Goal: Task Accomplishment & Management: Complete application form

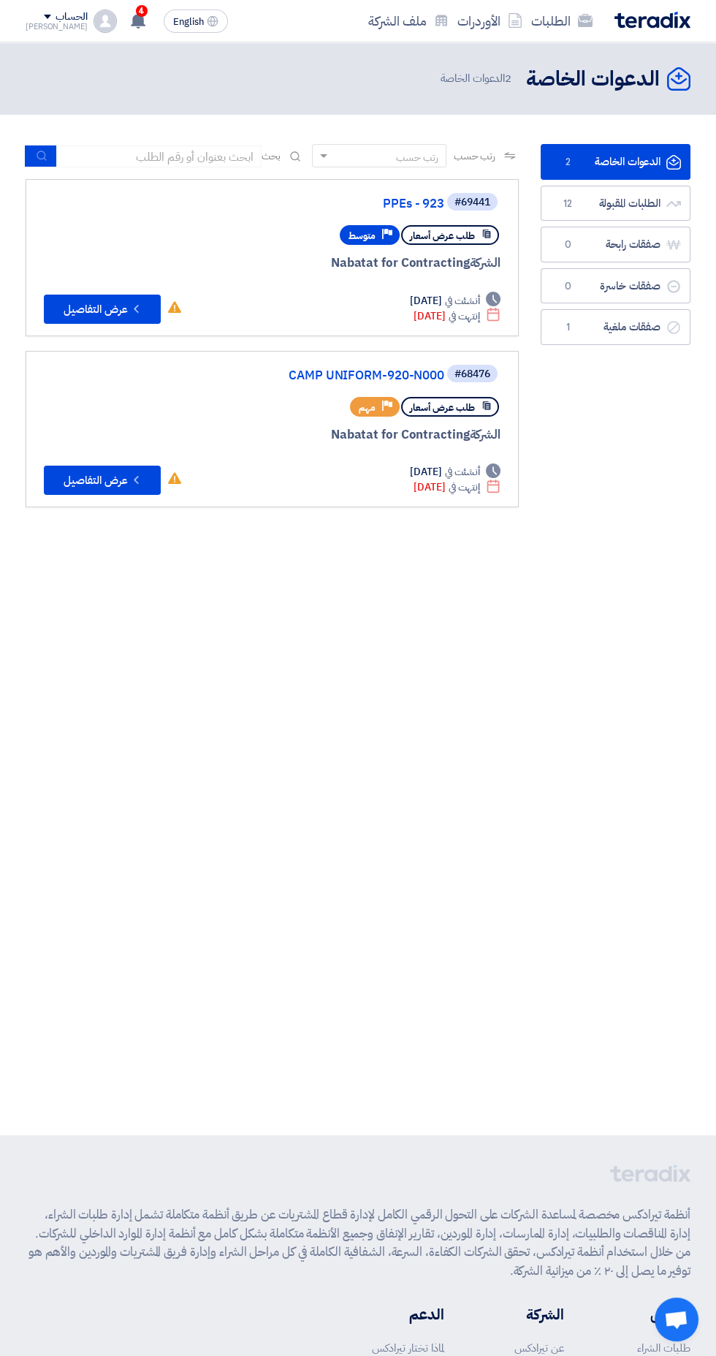
scroll to position [0, -3]
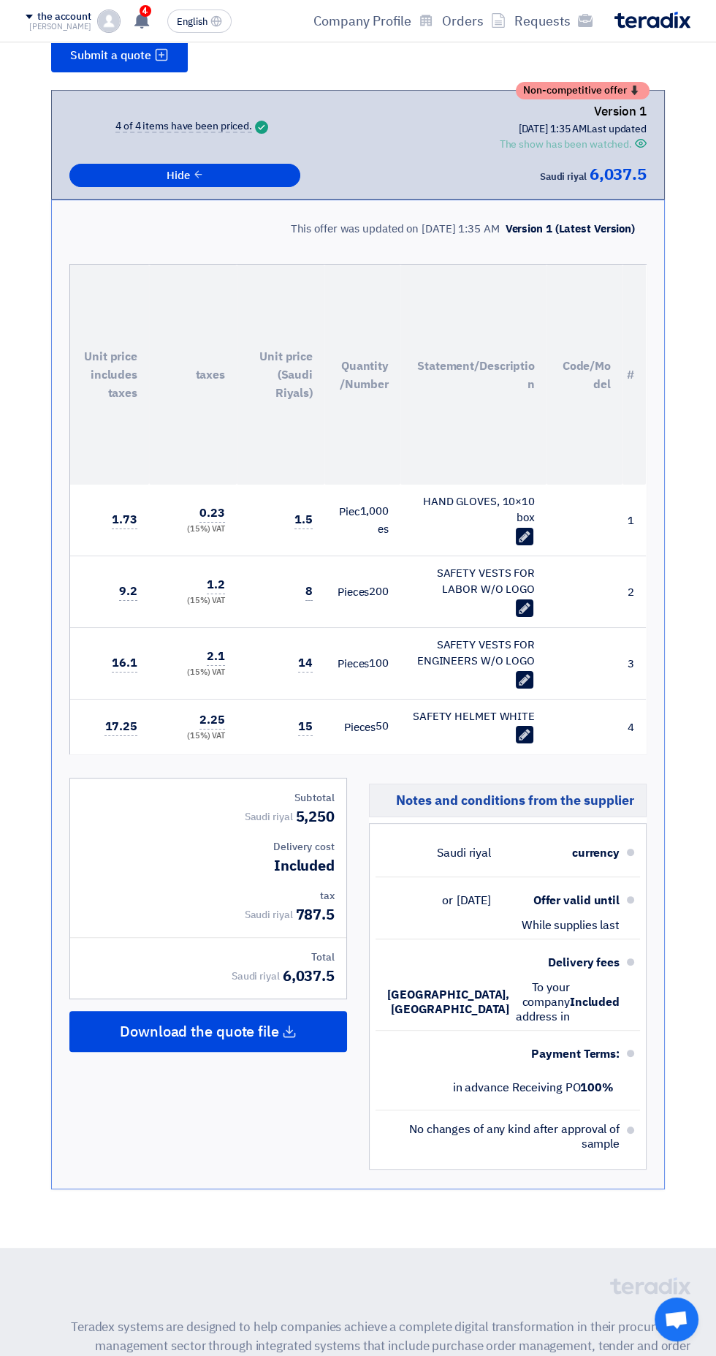
scroll to position [243, 0]
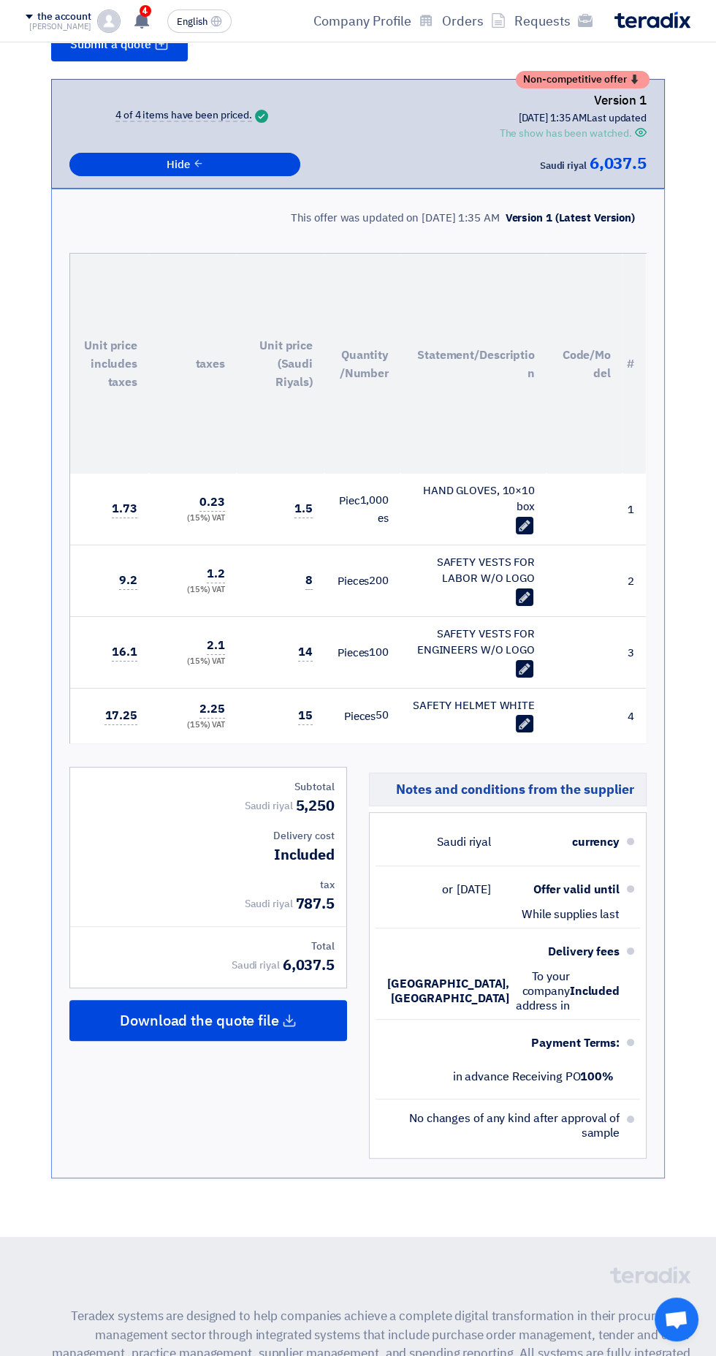
click at [150, 33] on div "4 عرض سعرك لطلب [PHONE_NUMBER] لم يعد الان تنافسي 12 minutes ago تعديل جديد خاص…" at bounding box center [140, 21] width 29 height 29
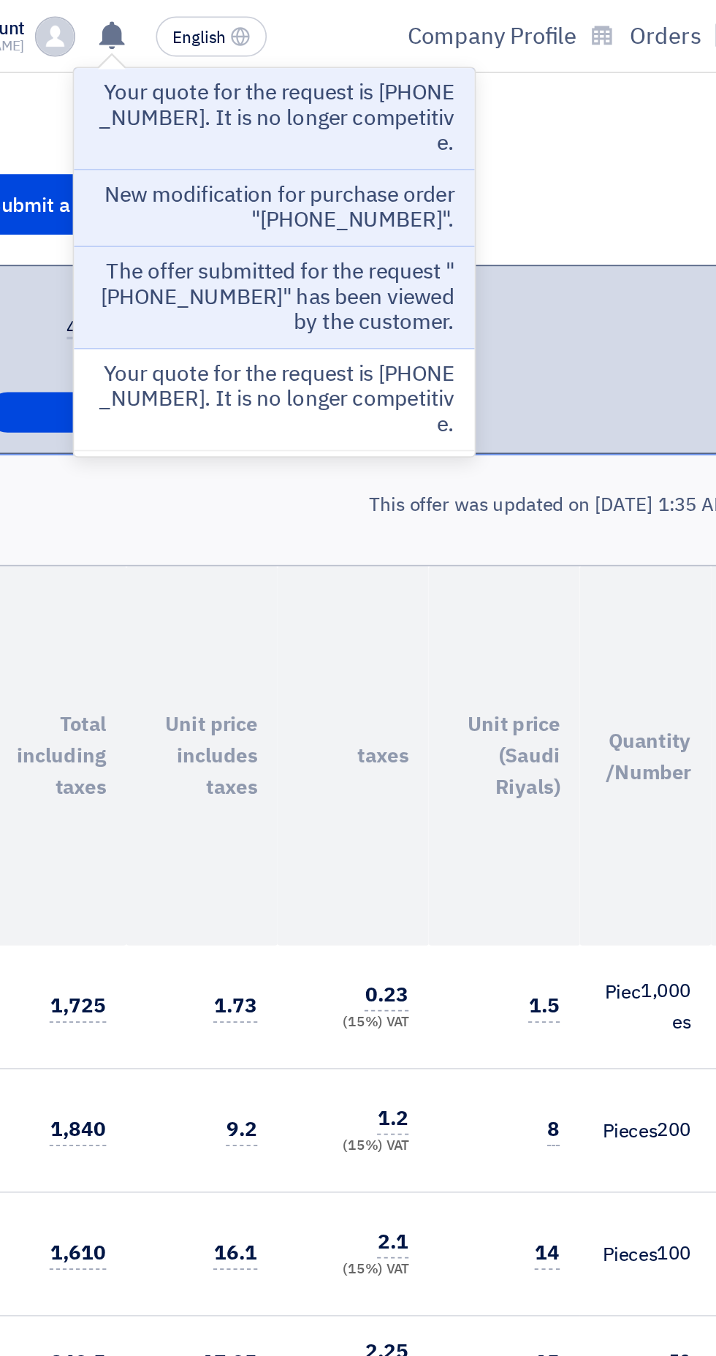
scroll to position [165, 0]
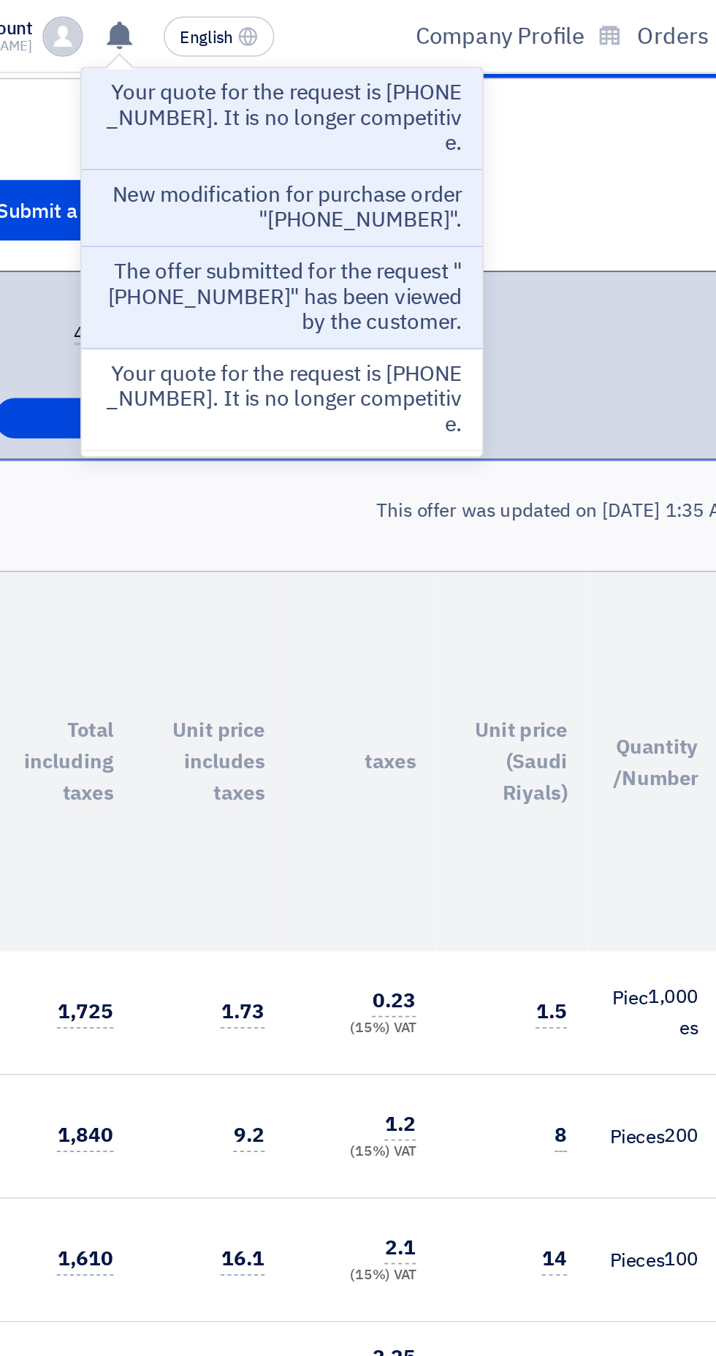
click at [297, 88] on p "Your quote for the request is [PHONE_NUMBER]. It is no longer competitive." at bounding box center [236, 69] width 209 height 44
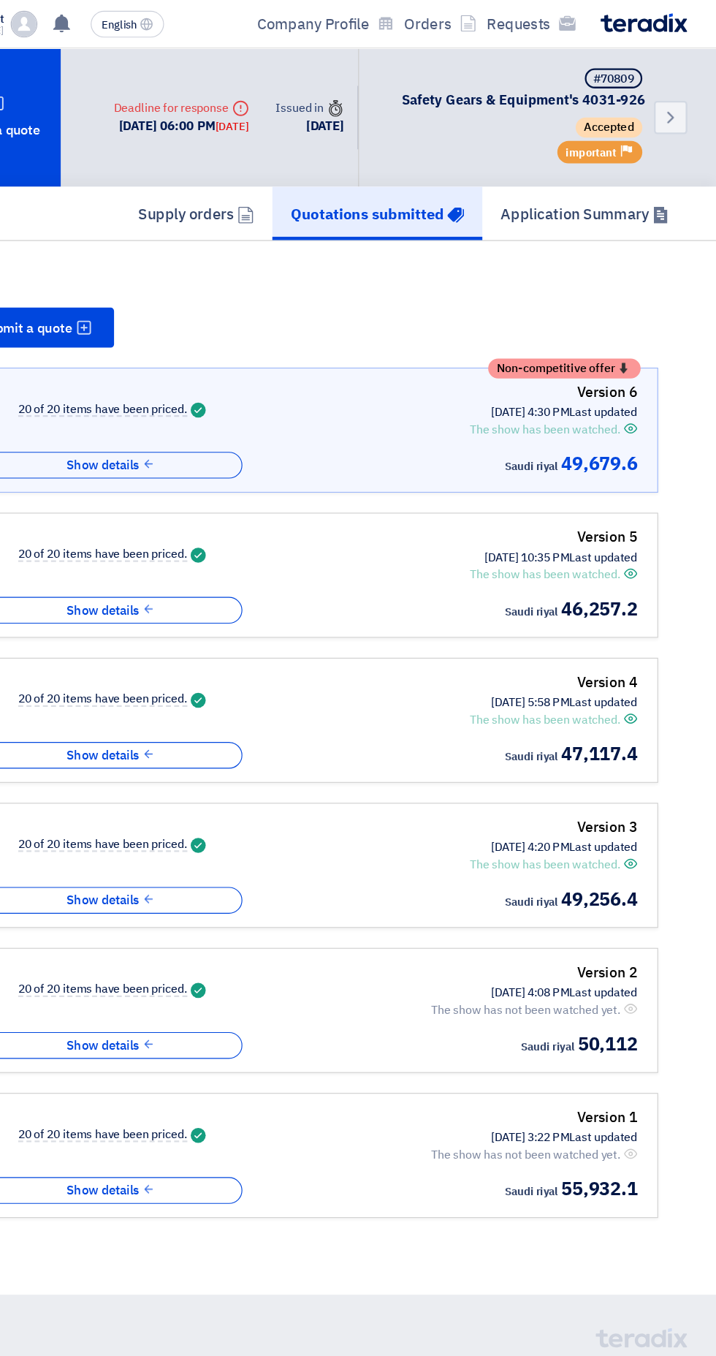
click at [599, 481] on font "Last updated" at bounding box center [617, 488] width 60 height 15
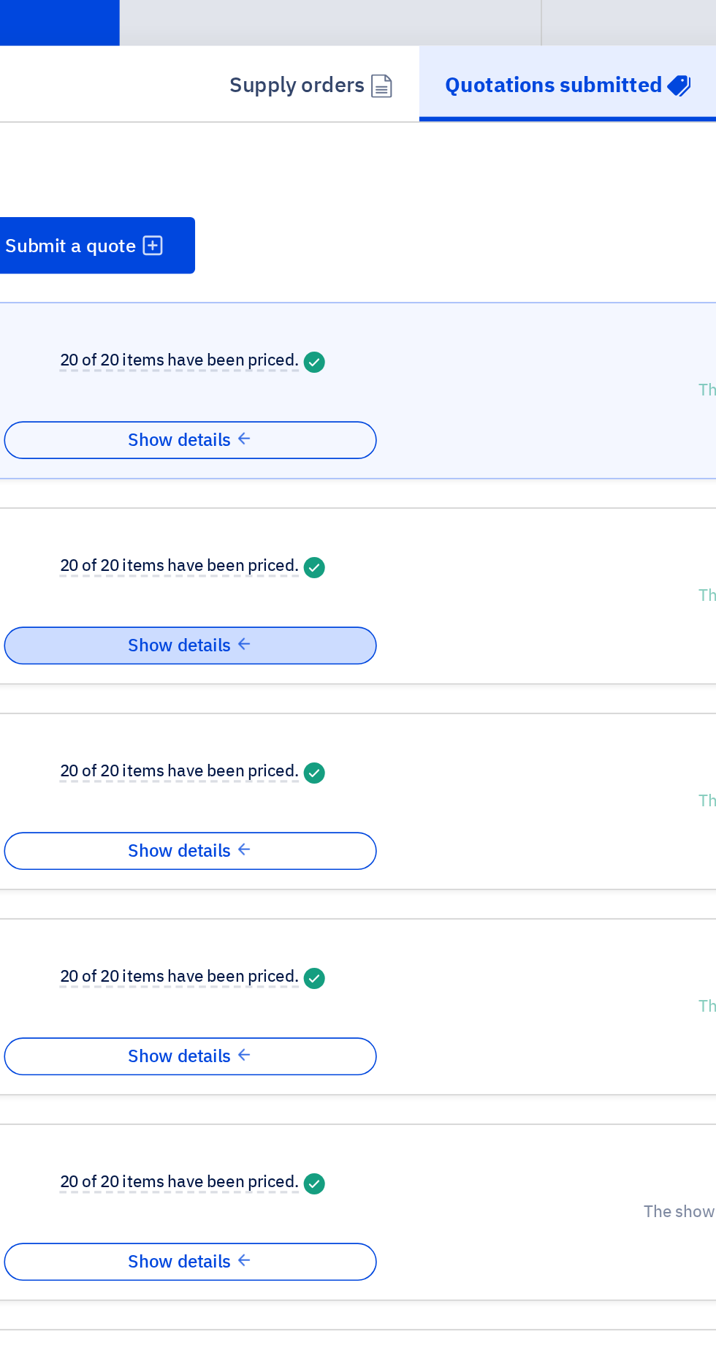
click at [273, 527] on button "Show details" at bounding box center [184, 535] width 231 height 24
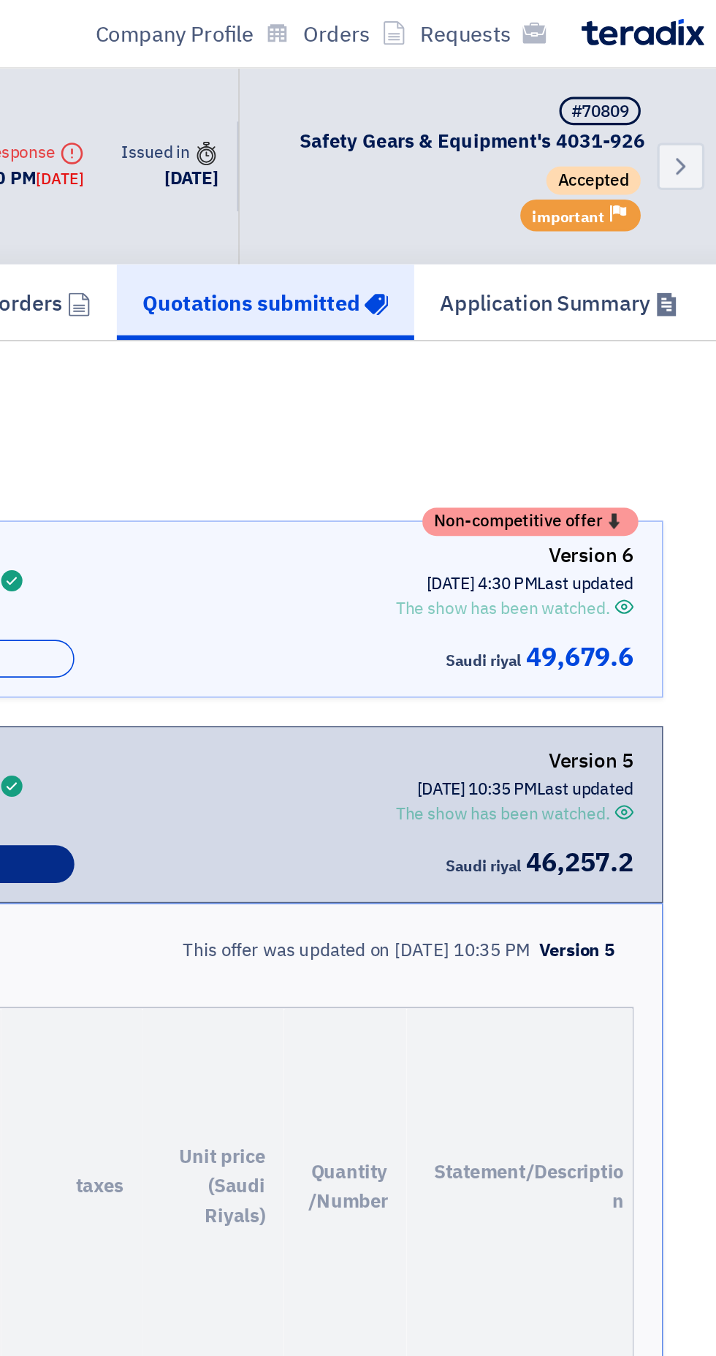
scroll to position [0, -105]
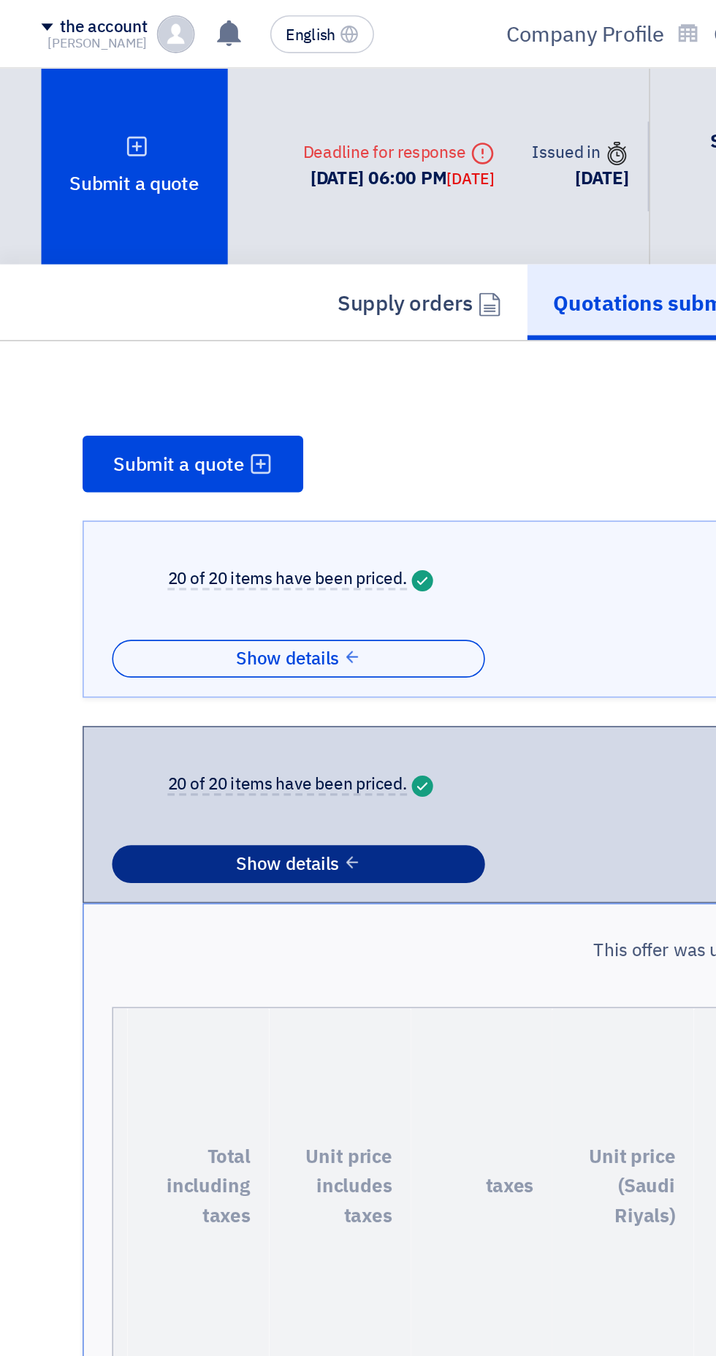
click at [243, 538] on button "Show details" at bounding box center [184, 535] width 231 height 24
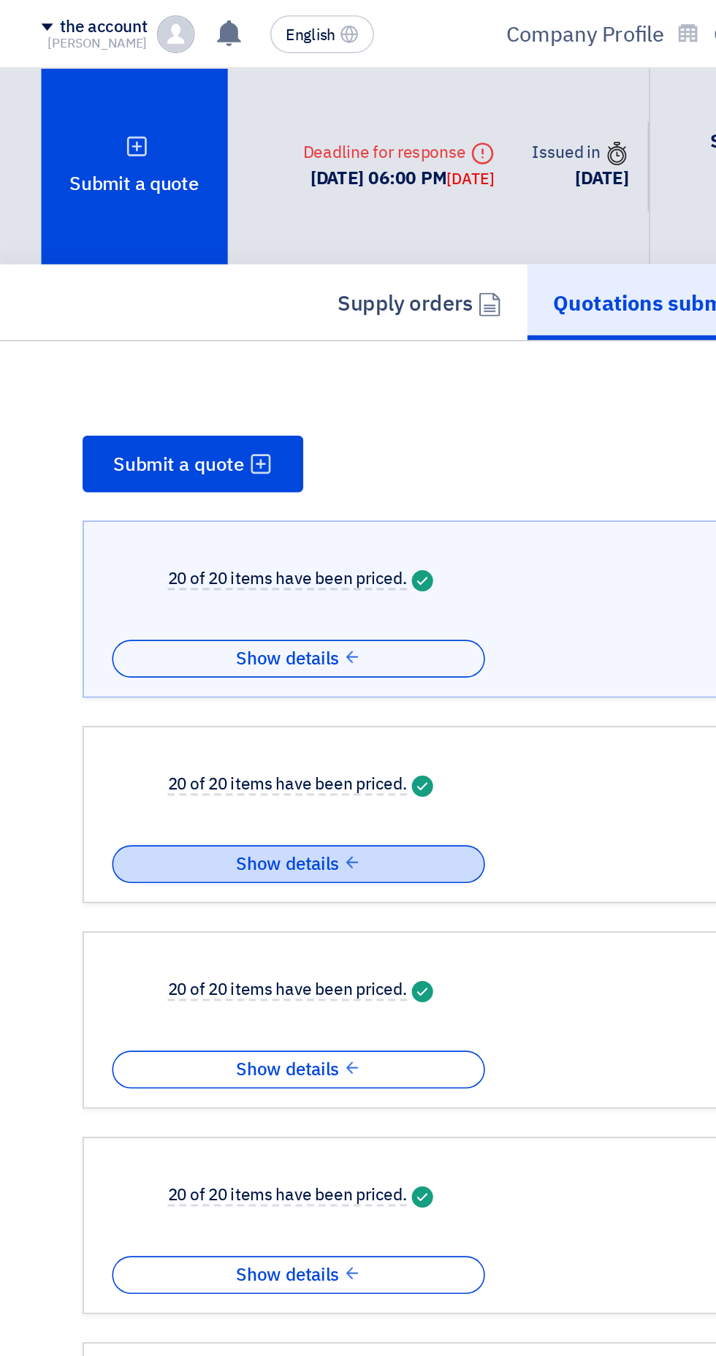
click at [253, 531] on button "Show details" at bounding box center [184, 535] width 231 height 24
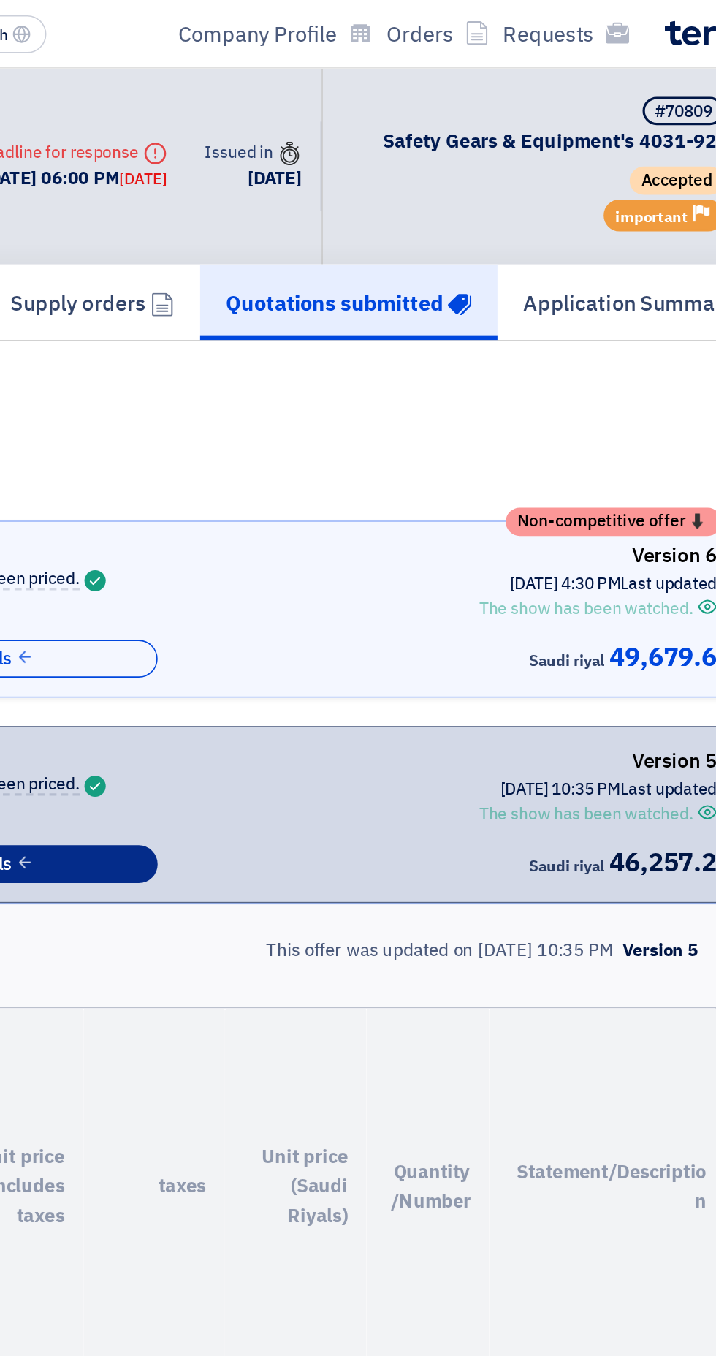
scroll to position [0, -171]
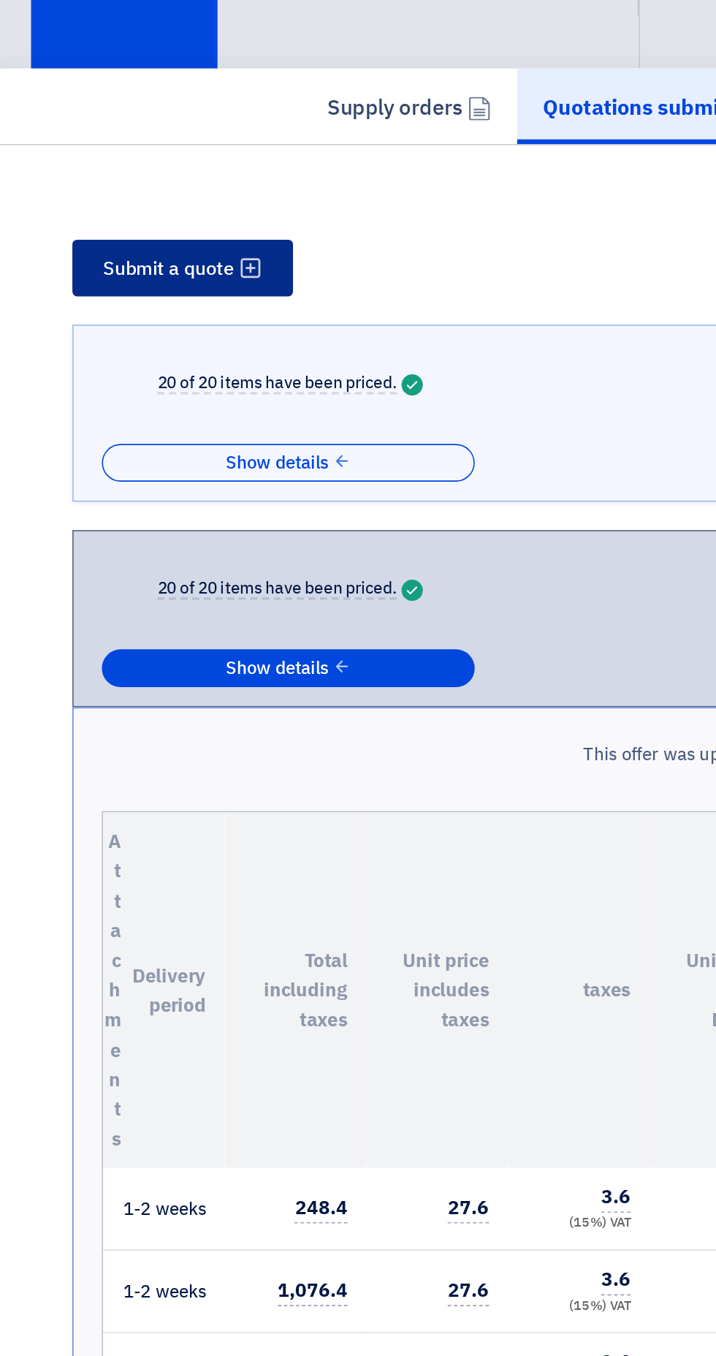
click at [79, 301] on button "Submit a quote" at bounding box center [119, 287] width 137 height 35
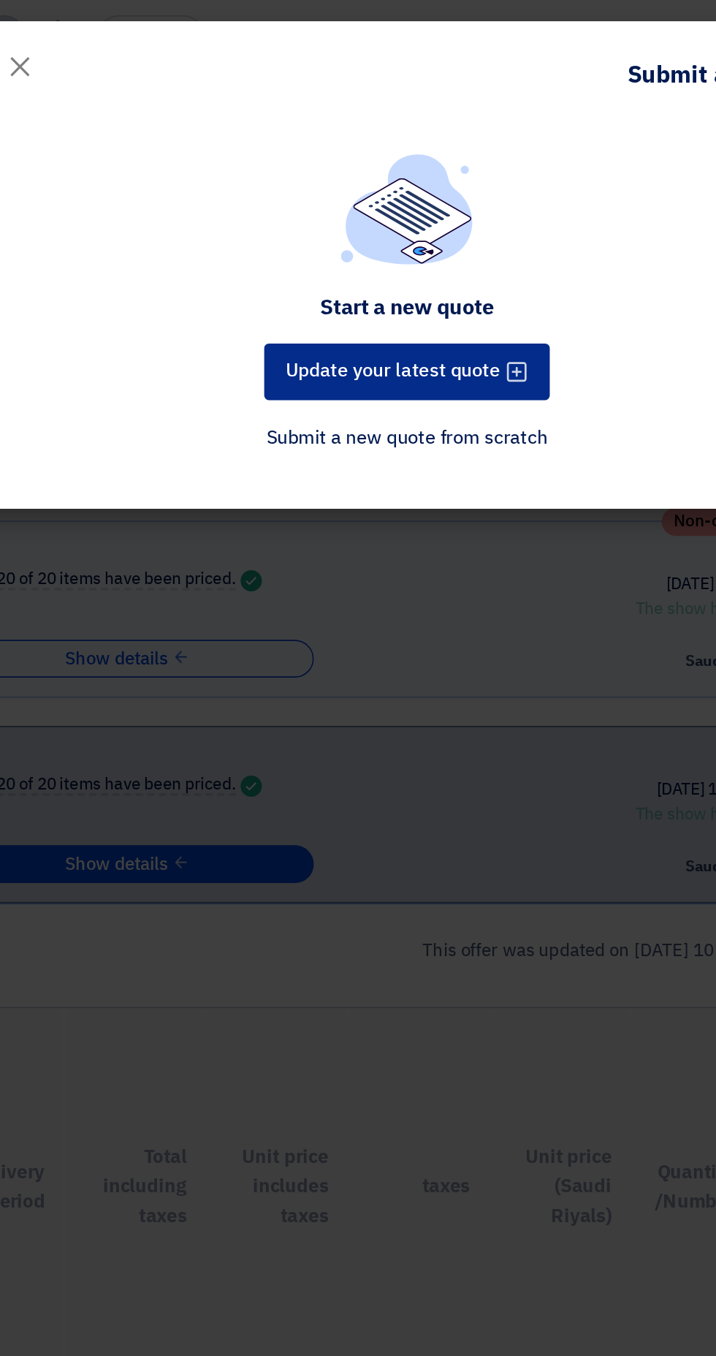
click at [400, 233] on font "Update your latest quote" at bounding box center [349, 230] width 133 height 18
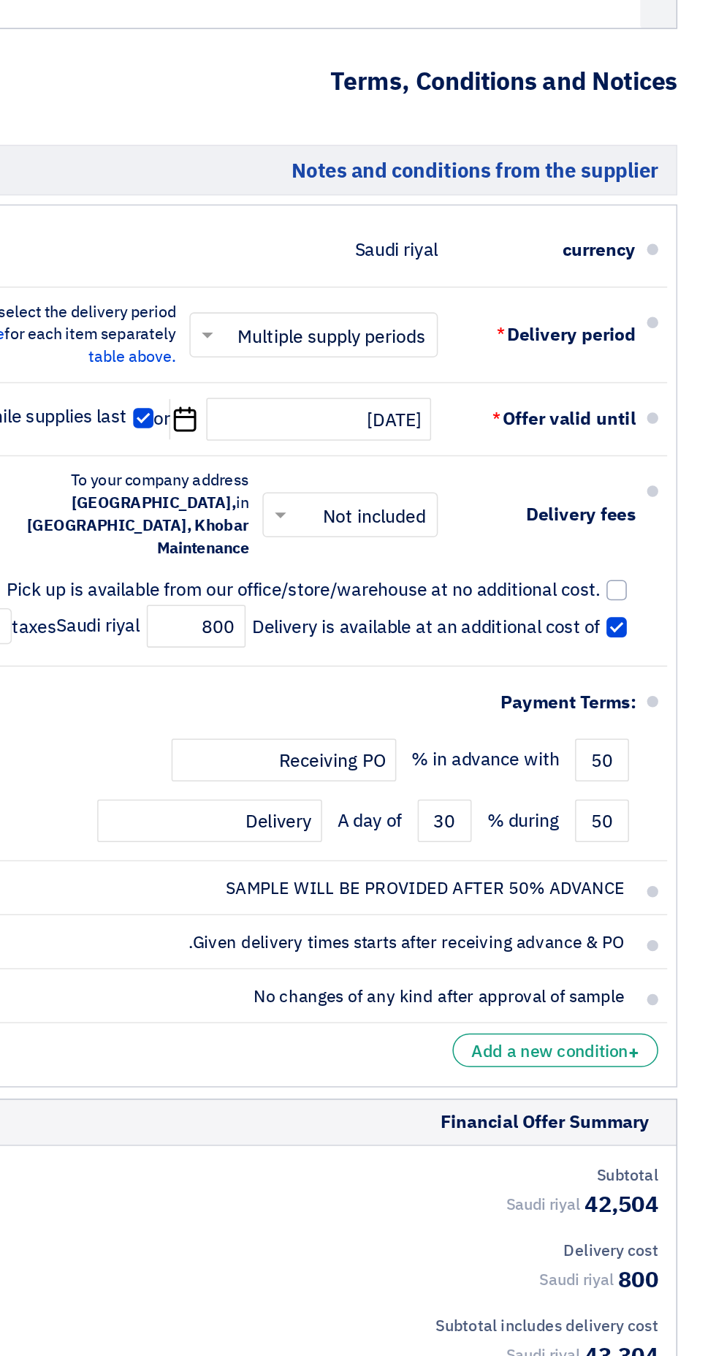
scroll to position [3218, 0]
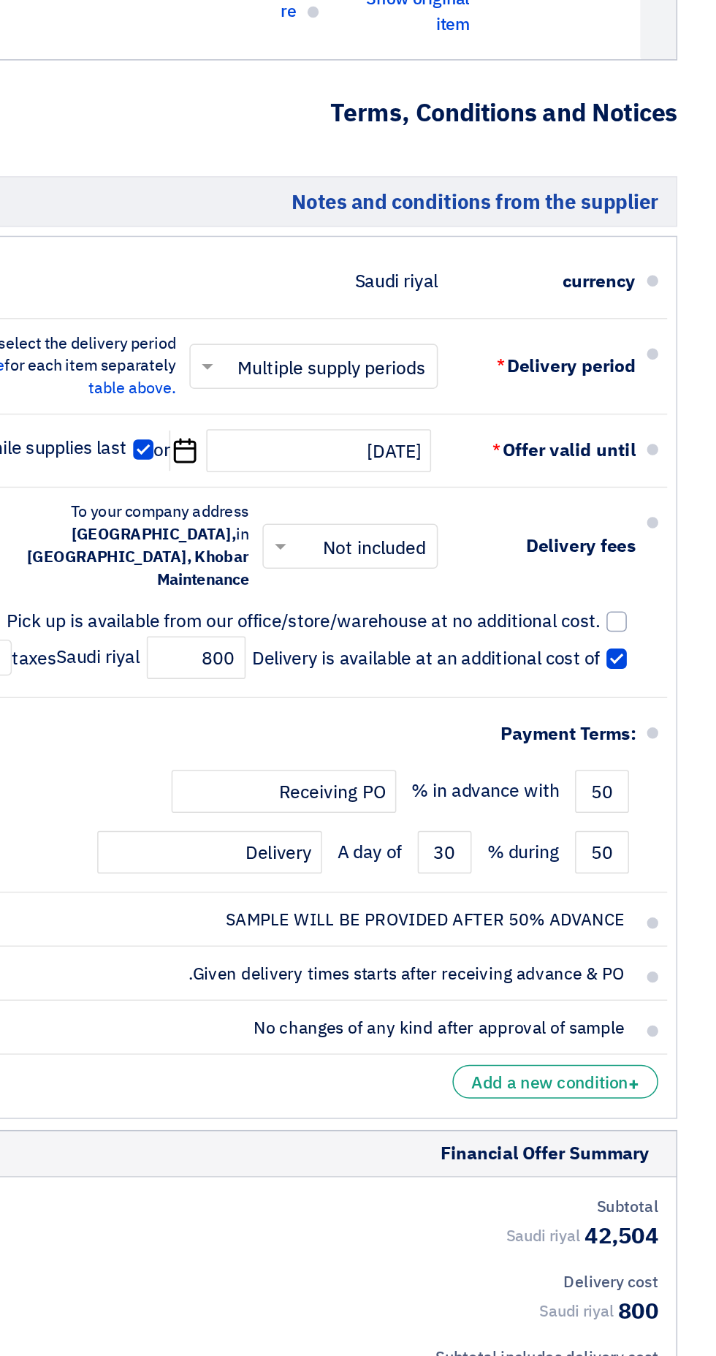
click at [678, 624] on li "Payment Terms: 50 % in advance with Receiving PO 50 % during 30" at bounding box center [358, 687] width 652 height 126
click at [648, 866] on font "Add a new condition" at bounding box center [608, 874] width 102 height 16
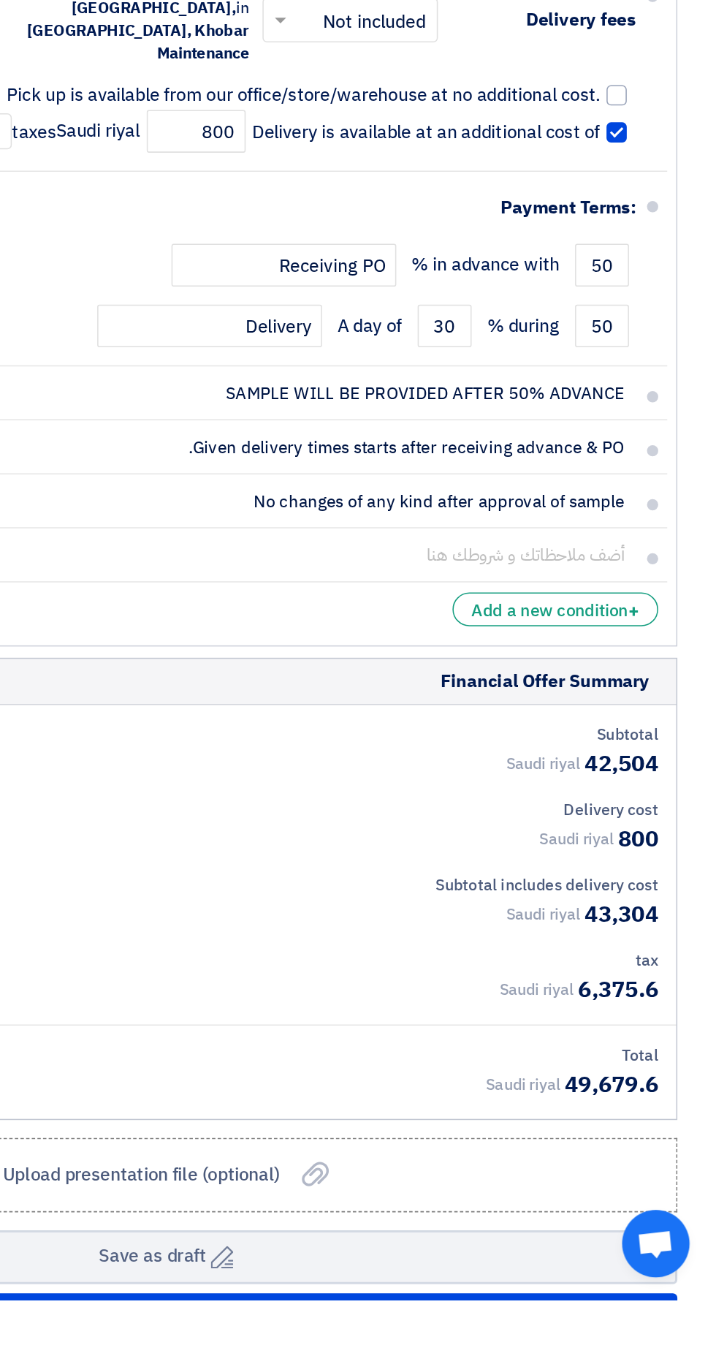
scroll to position [3224, 0]
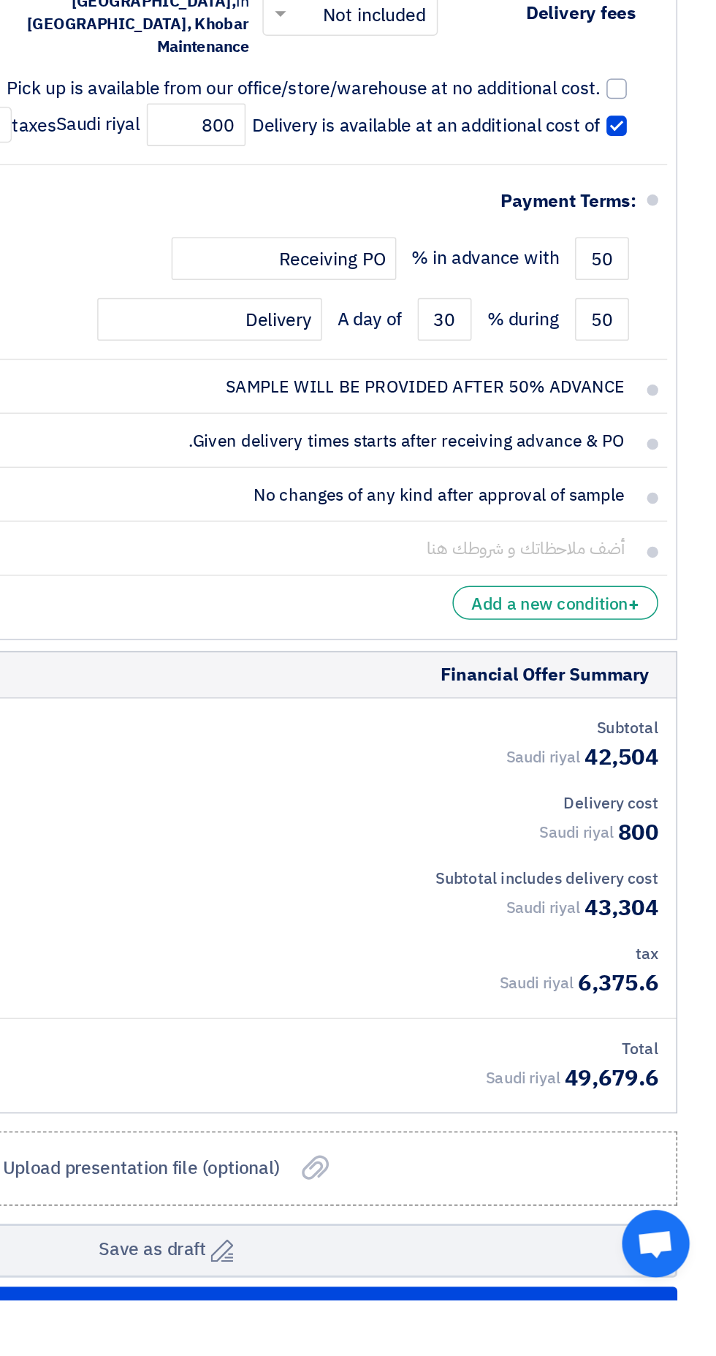
click at [640, 1185] on div "Total" at bounding box center [358, 1192] width 640 height 15
click at [644, 1090] on font "43,304" at bounding box center [655, 1101] width 48 height 22
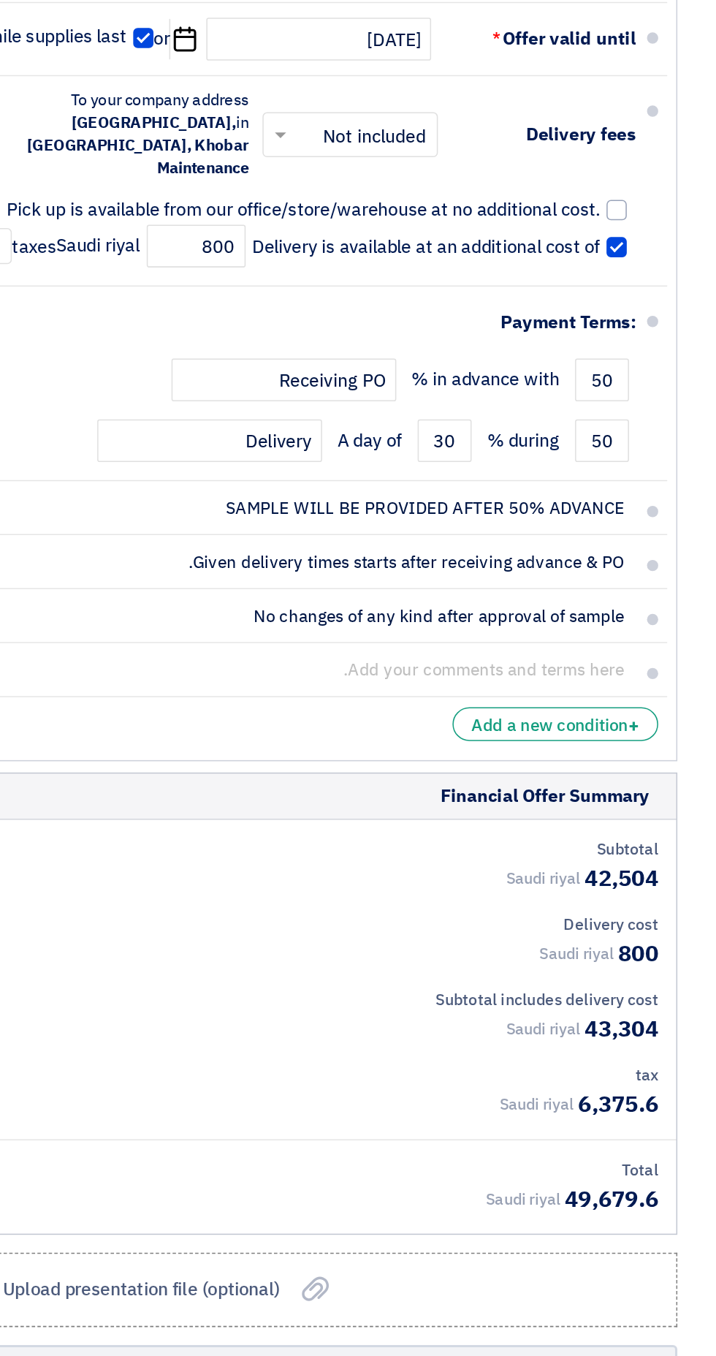
scroll to position [3296, 0]
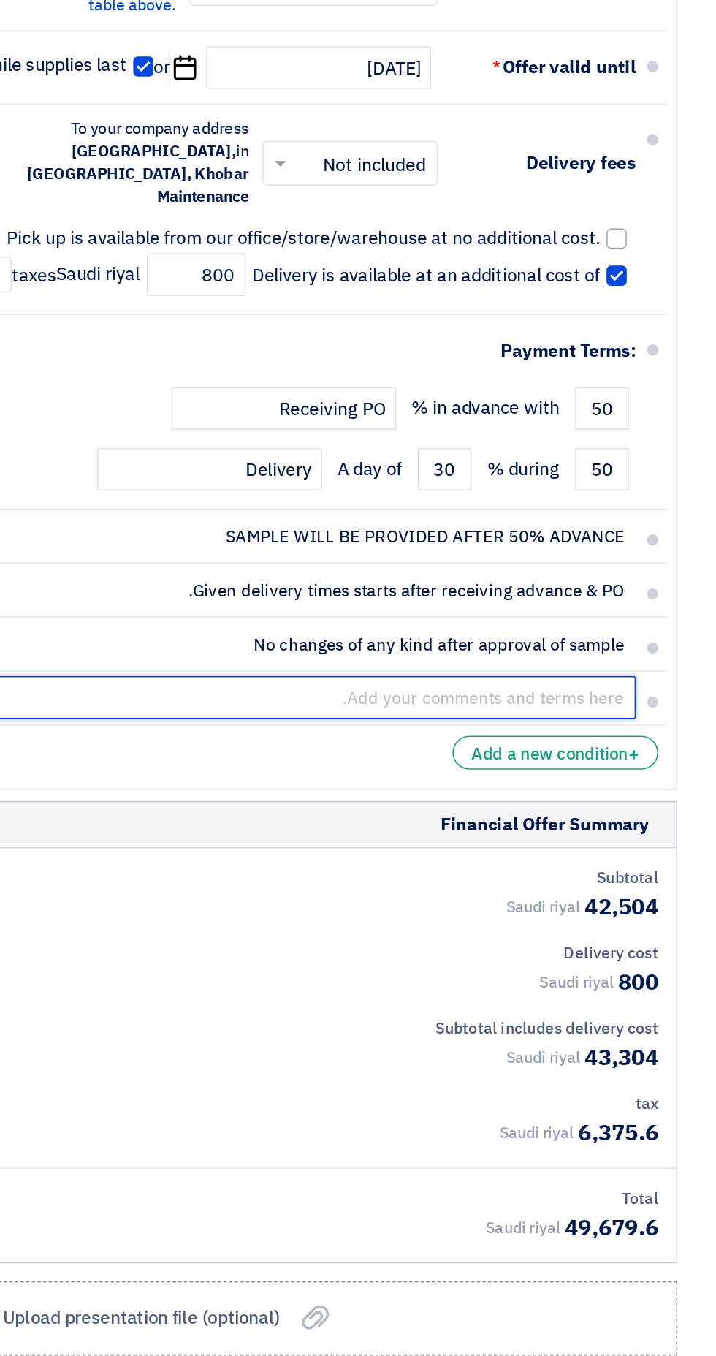
click at [612, 780] on input "text" at bounding box center [354, 794] width 620 height 28
click at [621, 780] on input "Special discount" at bounding box center [354, 794] width 620 height 28
click at [535, 780] on input "Special discount" at bounding box center [354, 794] width 620 height 28
click at [550, 780] on input "Special discount" at bounding box center [354, 794] width 620 height 28
type input "Special discount 679SR"
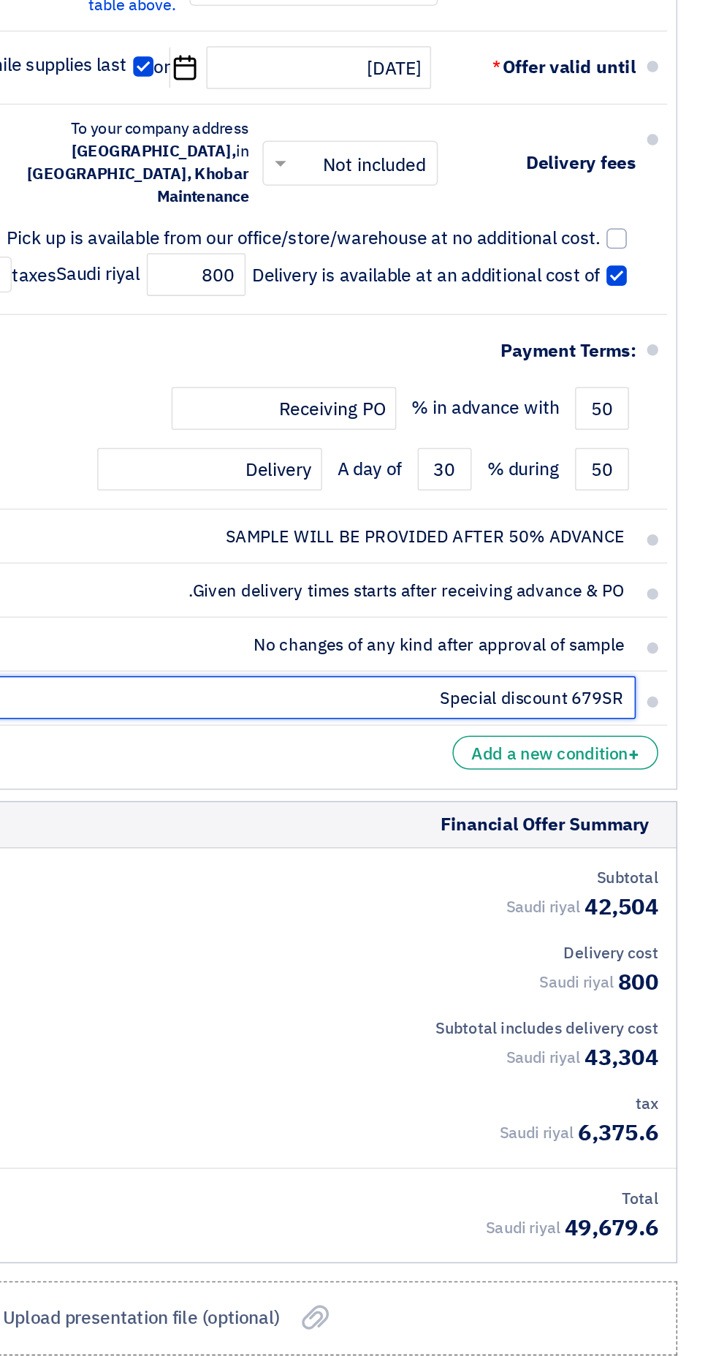
click at [26, 1234] on button "Draft Save as draft" at bounding box center [358, 1251] width 665 height 35
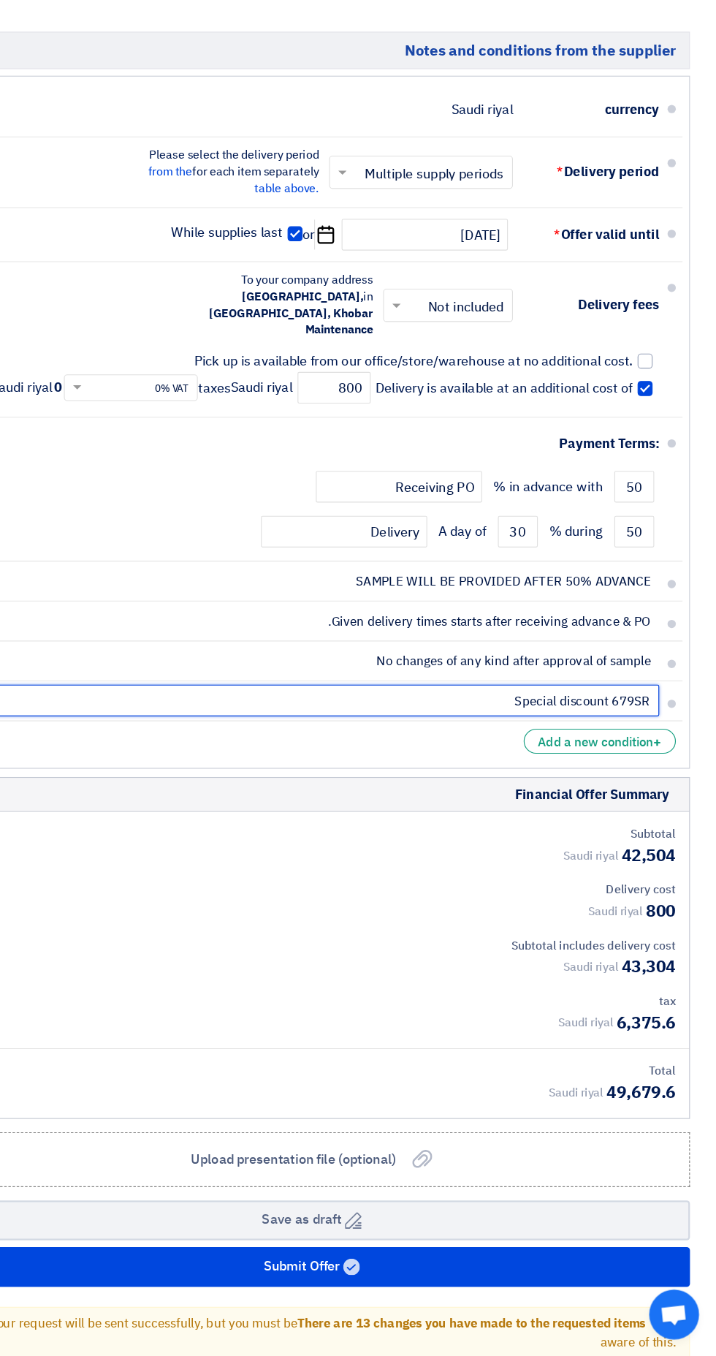
scroll to position [3311, 0]
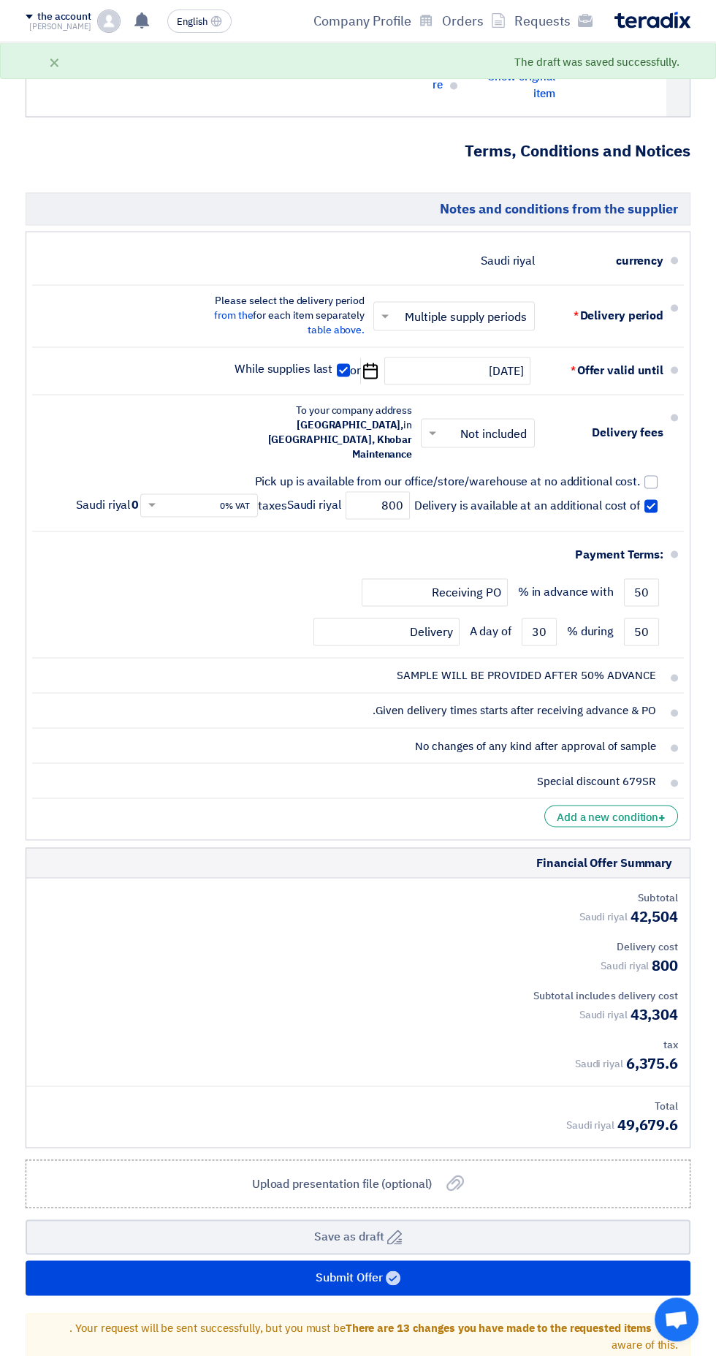
click at [0, 0] on icon "Delete" at bounding box center [0, 0] width 0 height 0
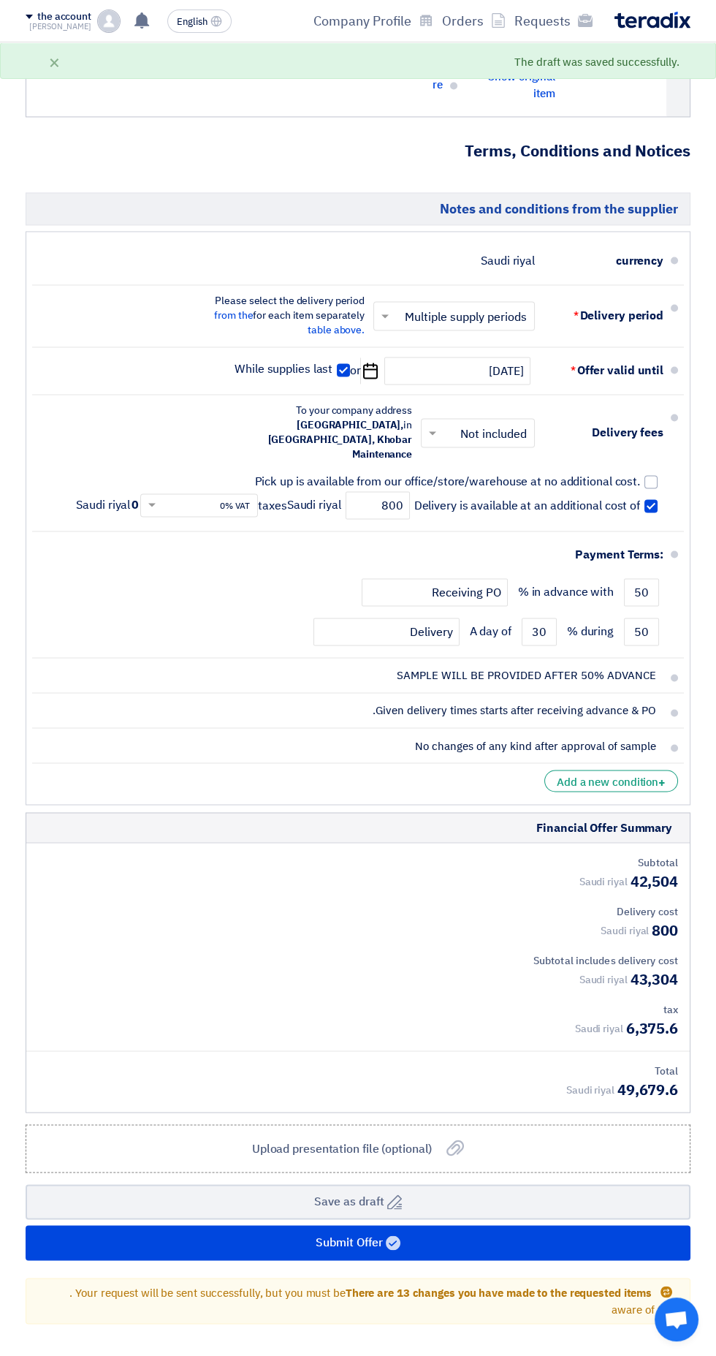
click at [53, 870] on div "Saudi riyal 42,504" at bounding box center [358, 881] width 640 height 22
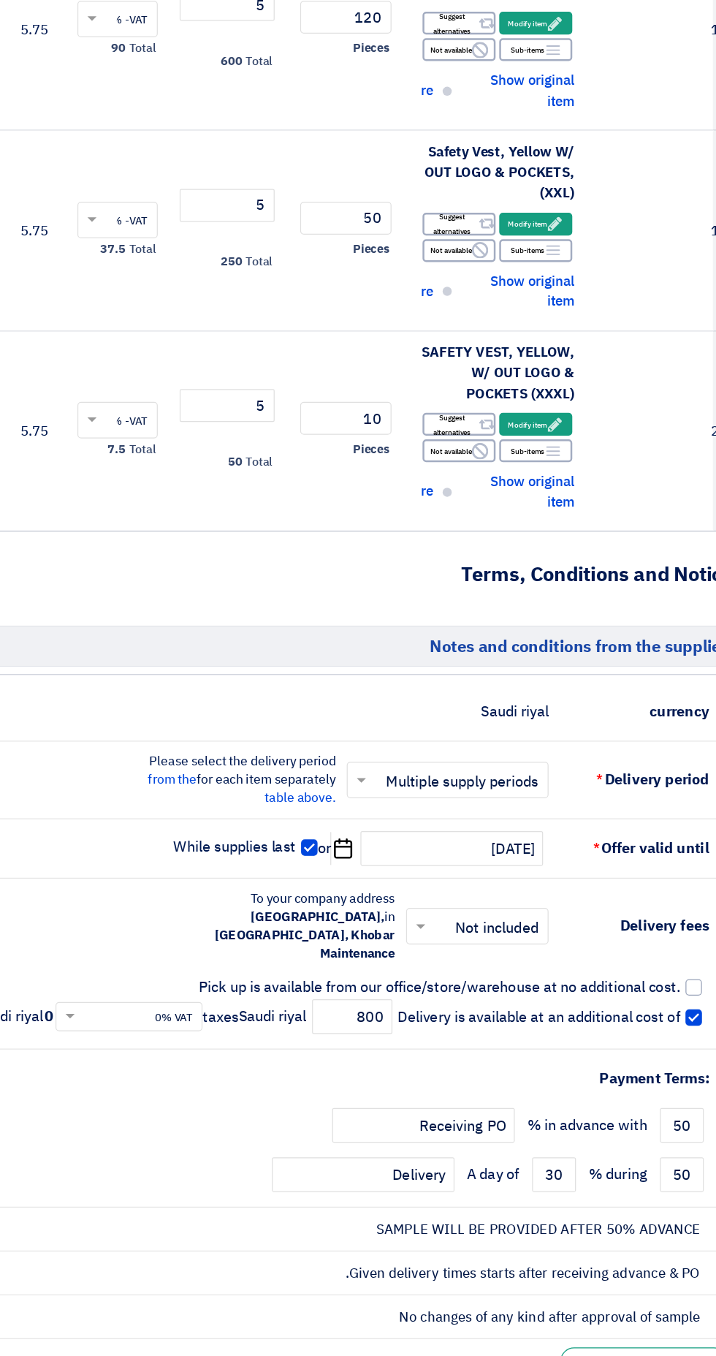
scroll to position [2802, 0]
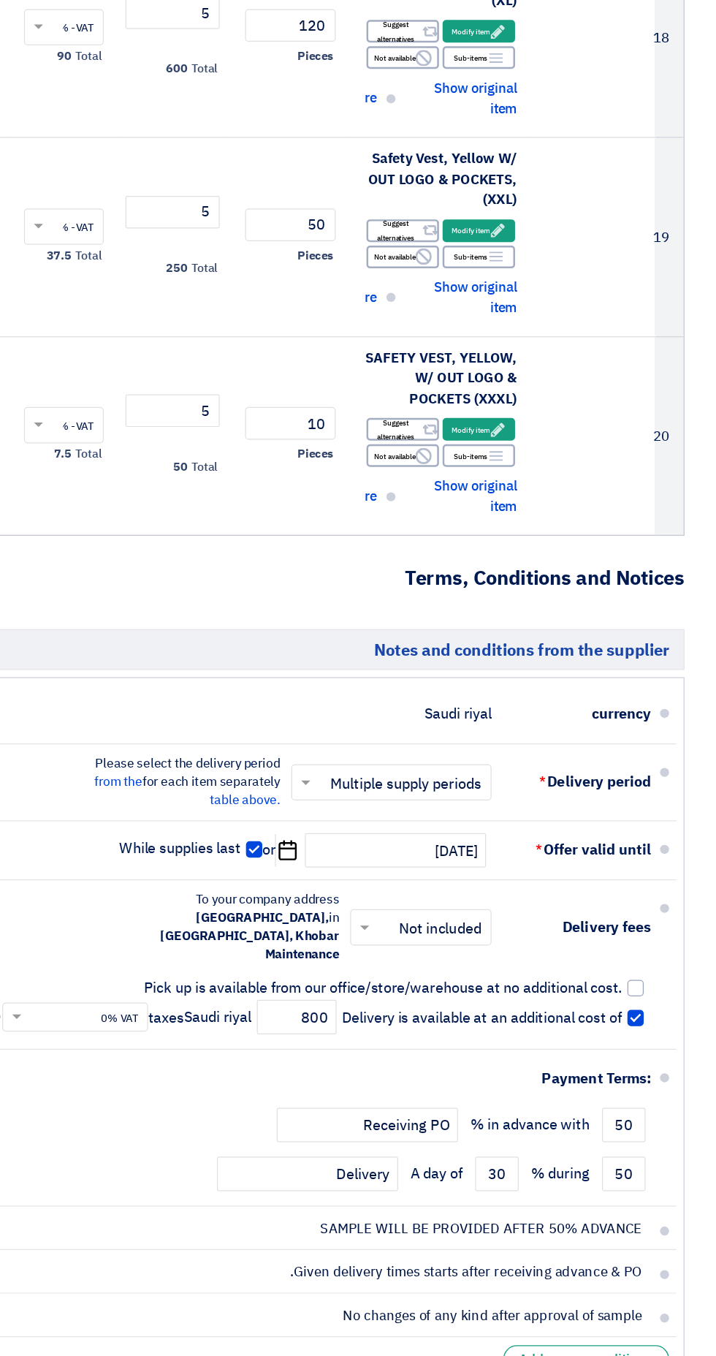
click at [672, 923] on li "Delivery fees × Not included × To your company address in [GEOGRAPHIC_DATA] Mai…" at bounding box center [358, 971] width 652 height 137
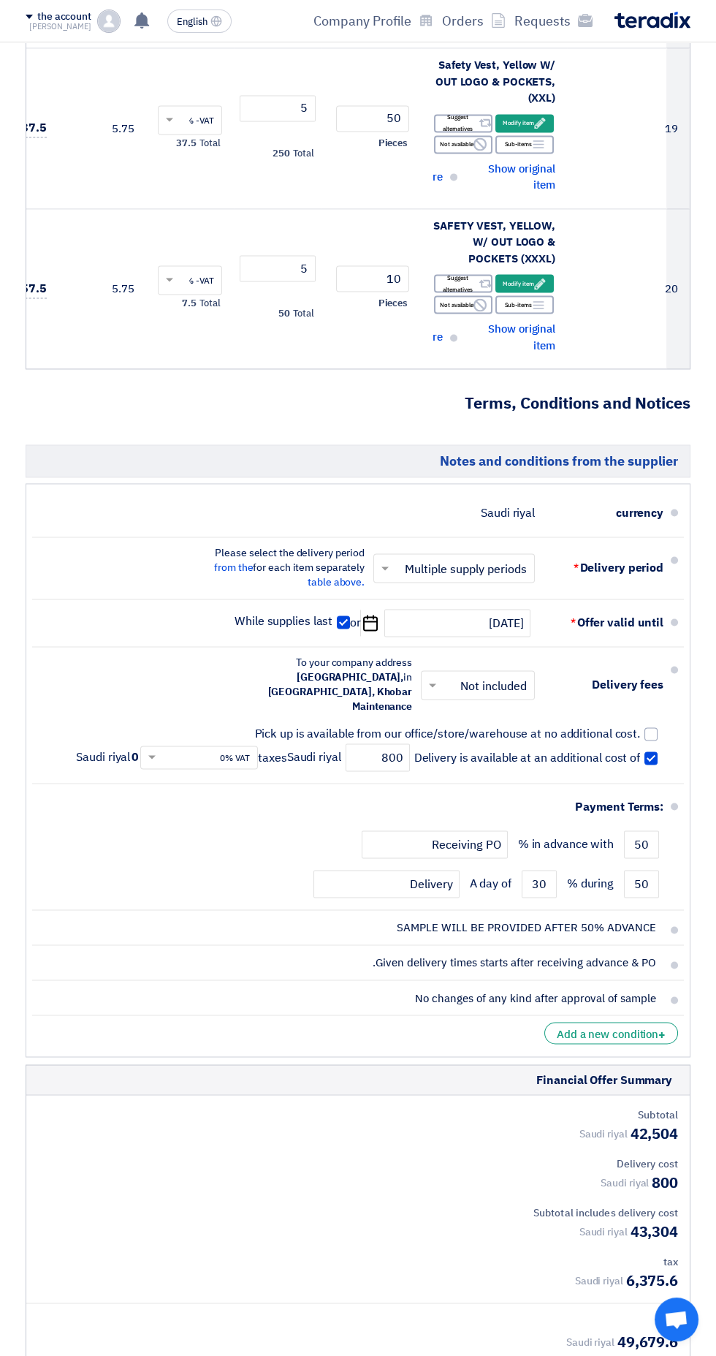
scroll to position [3163, 0]
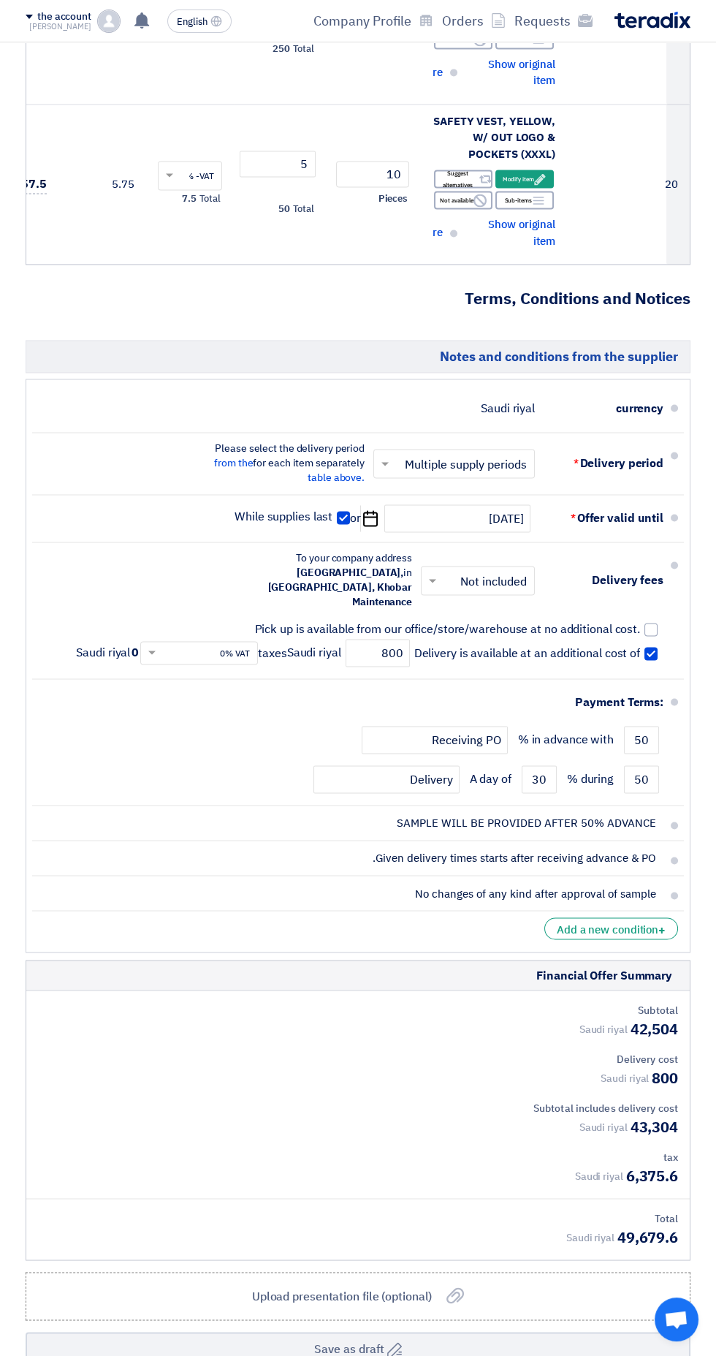
click at [645, 921] on font "Add a new condition" at bounding box center [608, 929] width 102 height 16
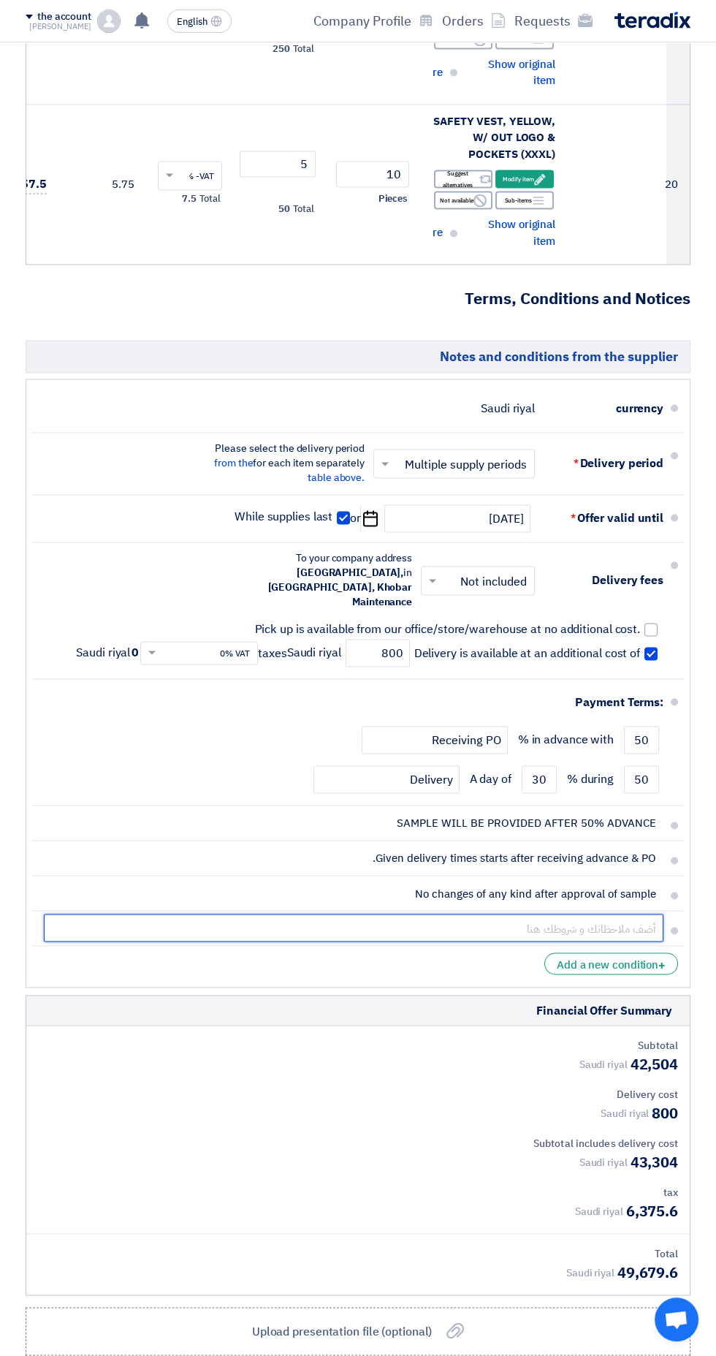
click at [562, 914] on input "text" at bounding box center [354, 928] width 620 height 28
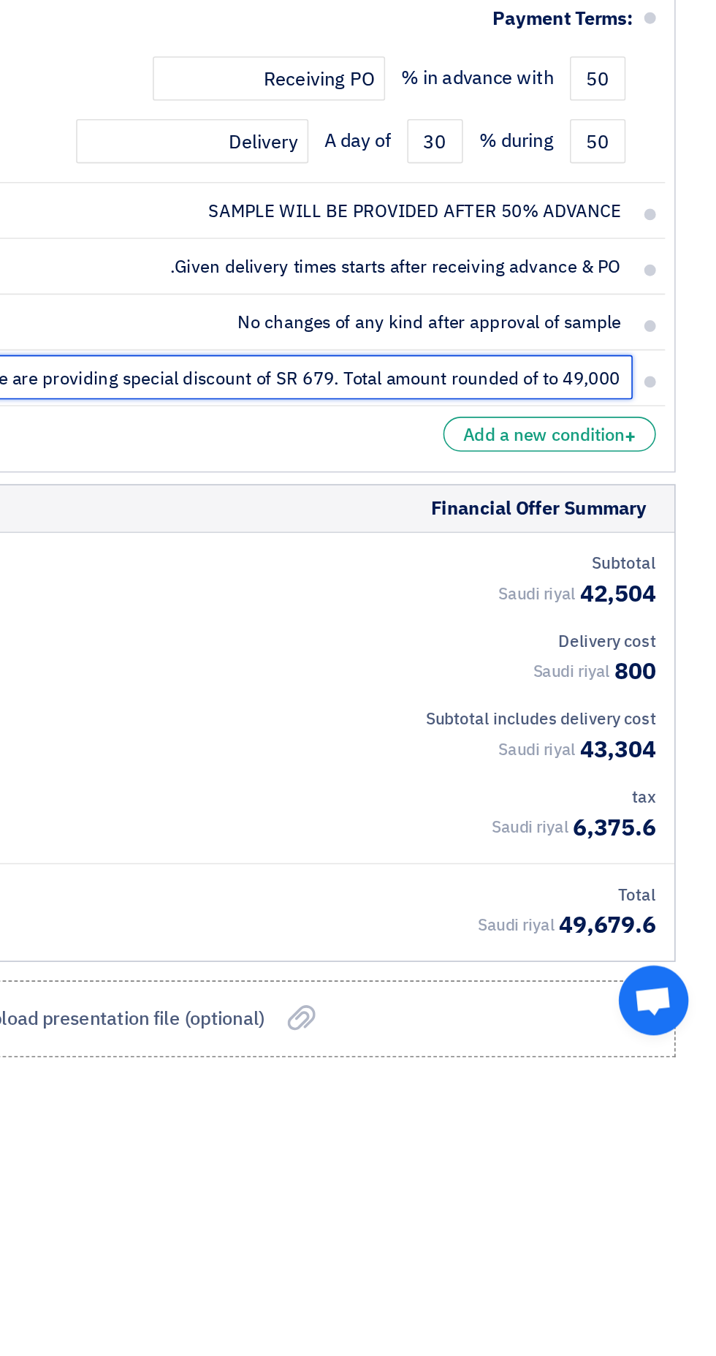
click at [612, 914] on input "As per discussion we are providing special discount of SR 679. Total amount rou…" at bounding box center [354, 928] width 620 height 28
click at [611, 914] on input "As per discussion we are providing special discount of SR 679. Total amount rou…" at bounding box center [354, 928] width 620 height 28
click at [605, 914] on input "As per discussion we are providing special discount of SR 679. Total amount rou…" at bounding box center [354, 928] width 620 height 28
click at [648, 914] on input "As per discussion we are providing special discount of SR 679. Total amount rou…" at bounding box center [354, 928] width 620 height 28
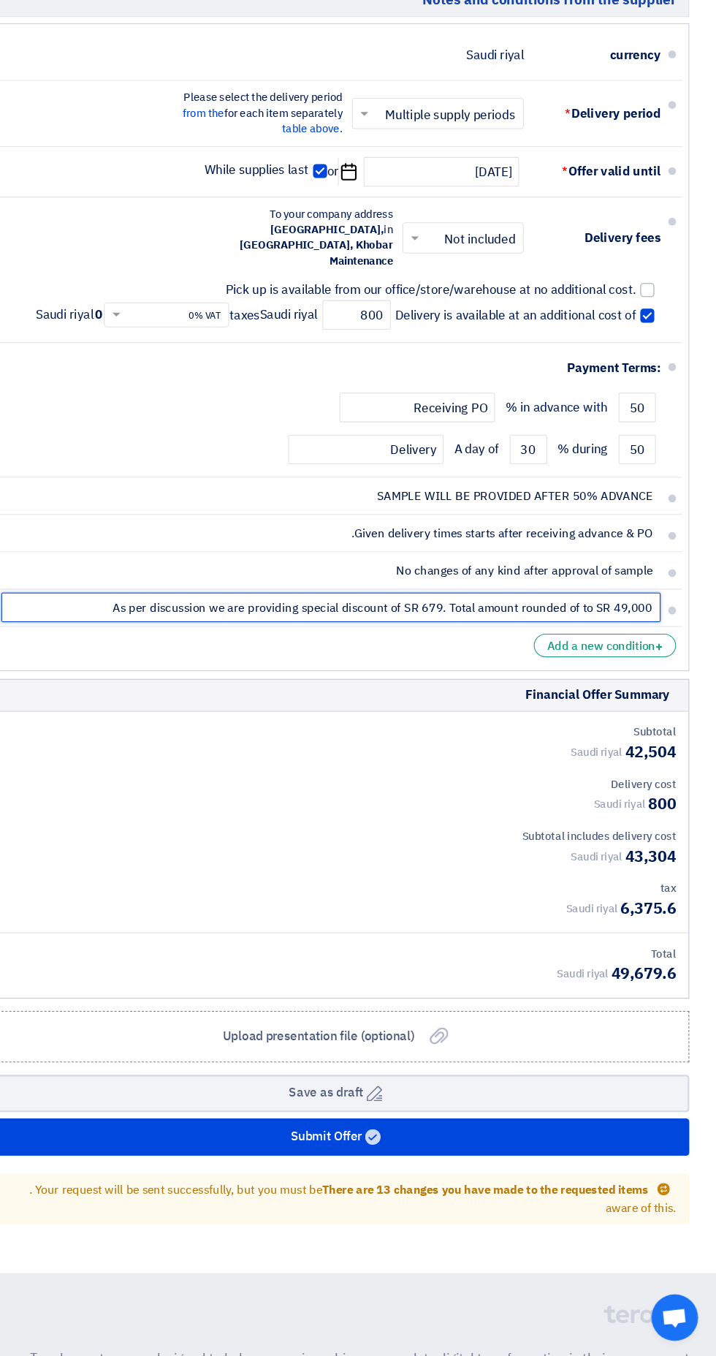
scroll to position [3463, 0]
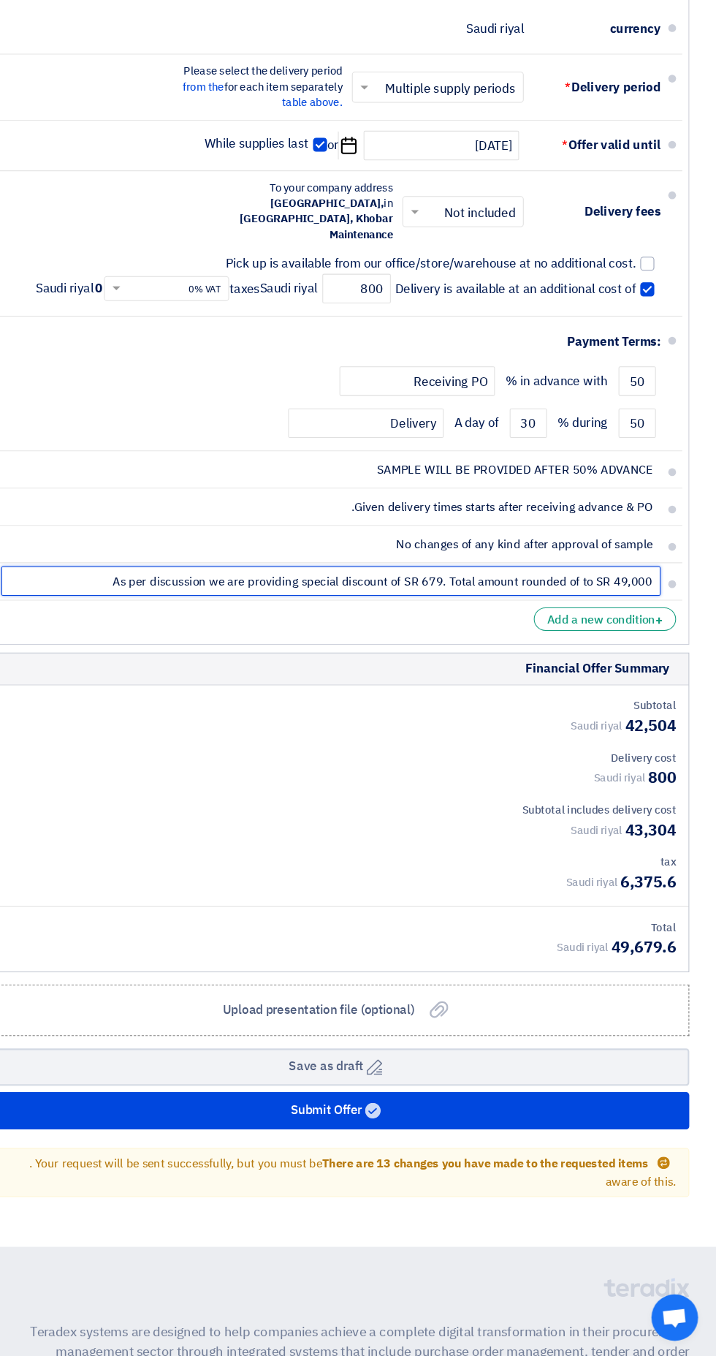
type input "As per discussion we are providing special discount of SR 679. Total amount rou…"
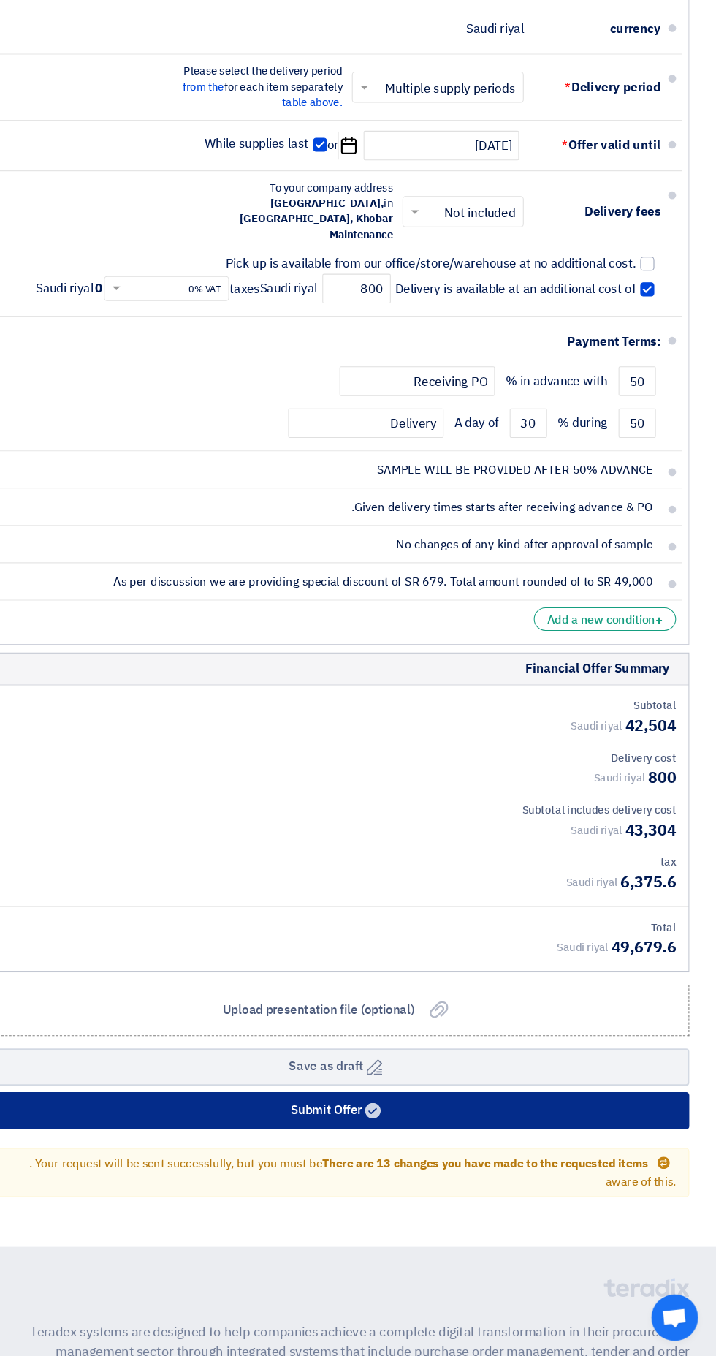
click at [492, 1112] on button "Submit Offer" at bounding box center [358, 1124] width 665 height 35
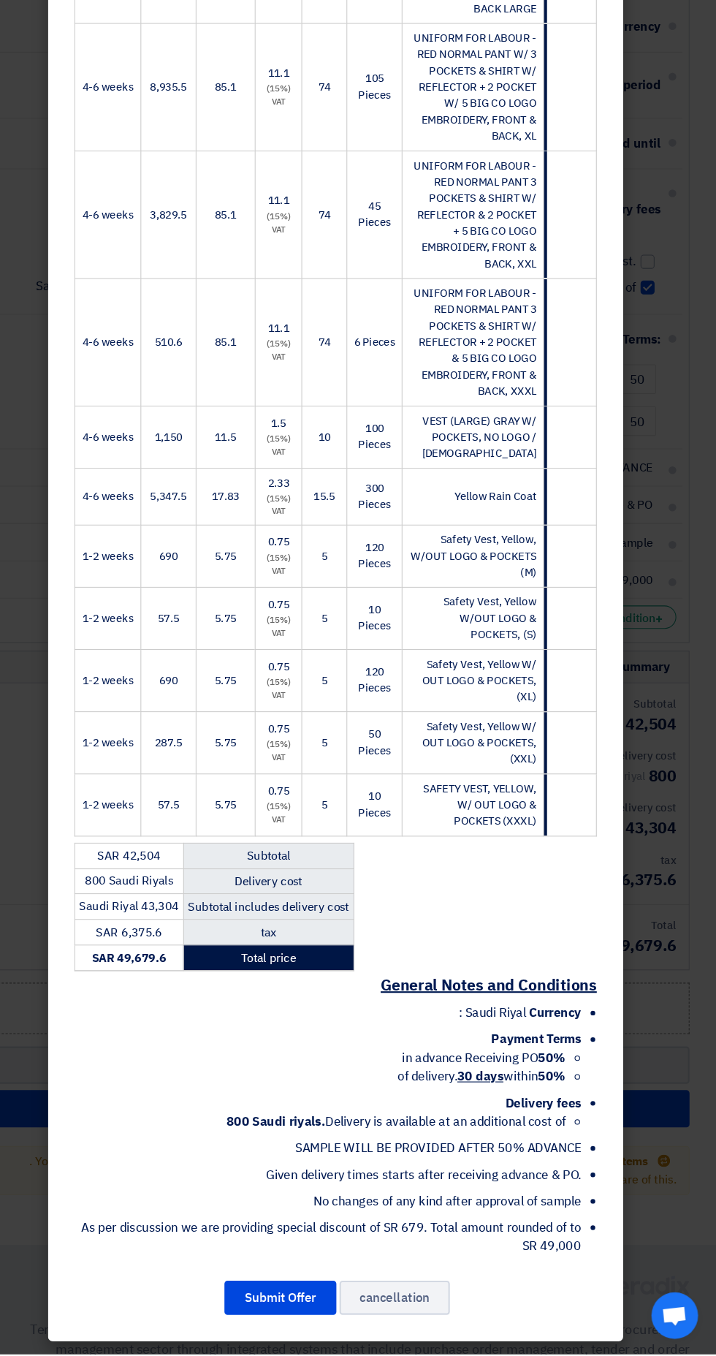
scroll to position [1043, 0]
click at [322, 1196] on font "Given delivery times starts after receiving advance & PO." at bounding box center [441, 1187] width 296 height 18
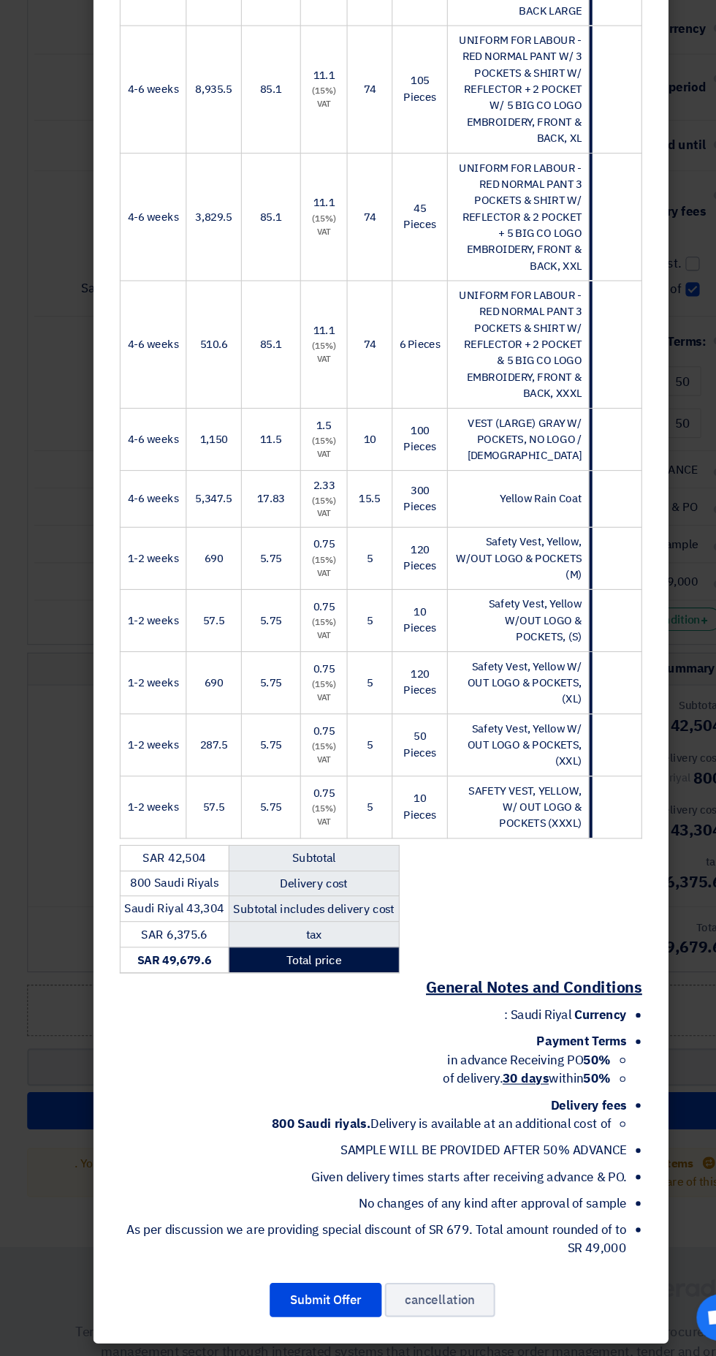
scroll to position [1144, 0]
click at [314, 1296] on font "Submit Offer" at bounding box center [306, 1303] width 67 height 18
